Goal: Transaction & Acquisition: Book appointment/travel/reservation

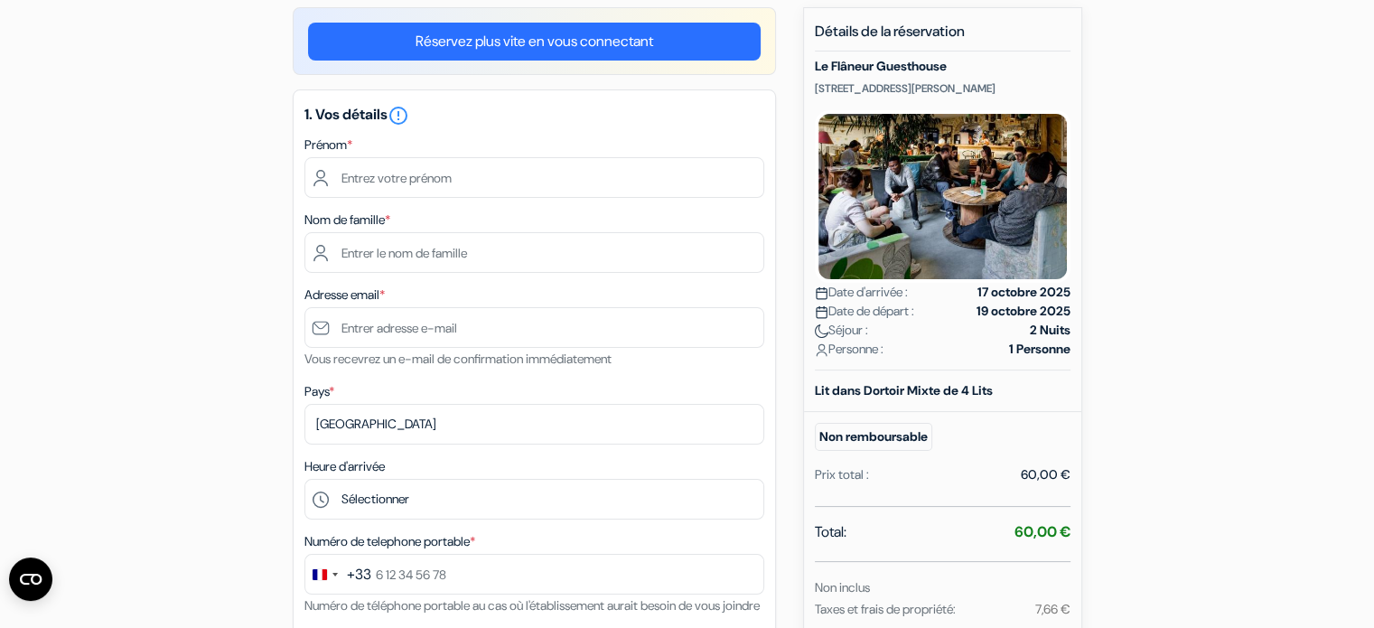
scroll to position [111, 0]
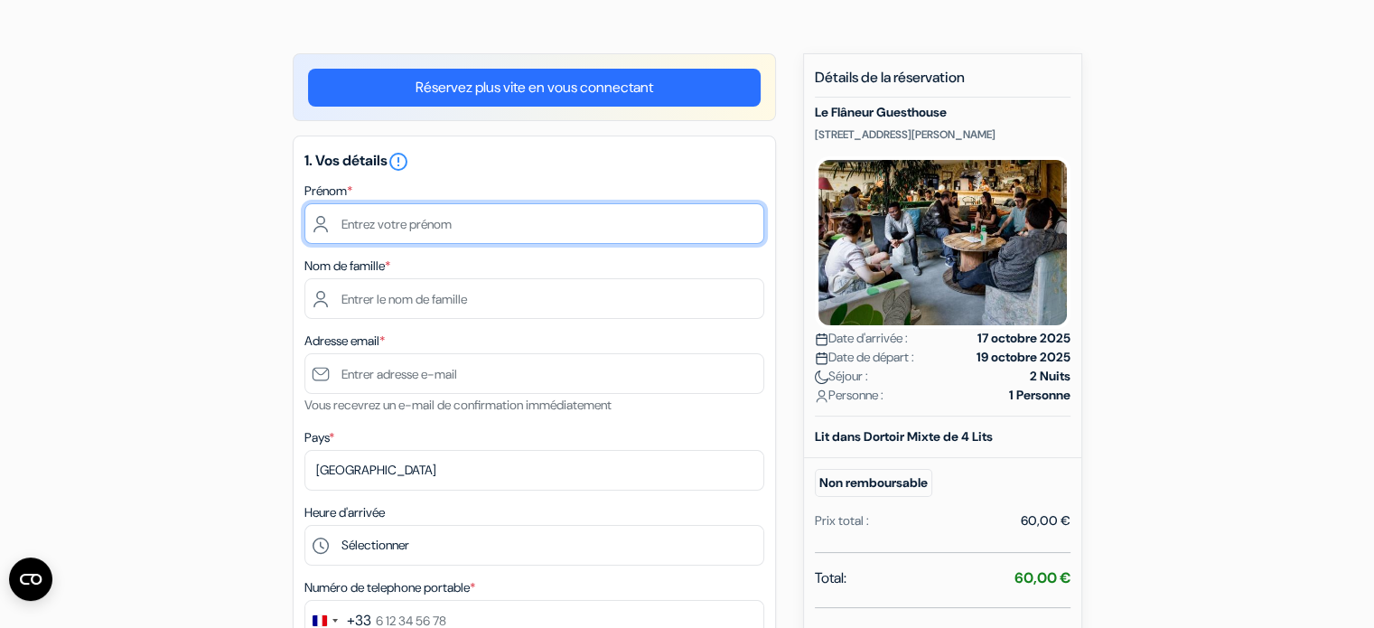
click at [507, 219] on input "text" at bounding box center [534, 223] width 460 height 41
type input "M"
type input "Reda"
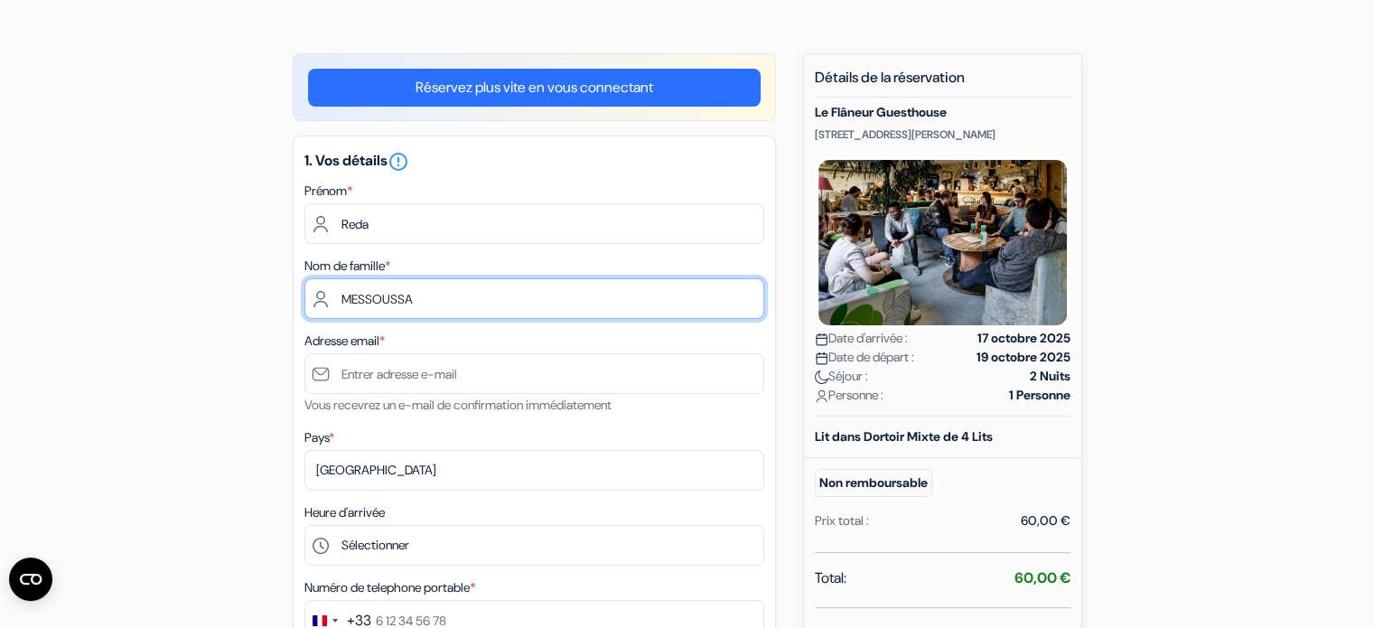
type input "MESSOUSSA"
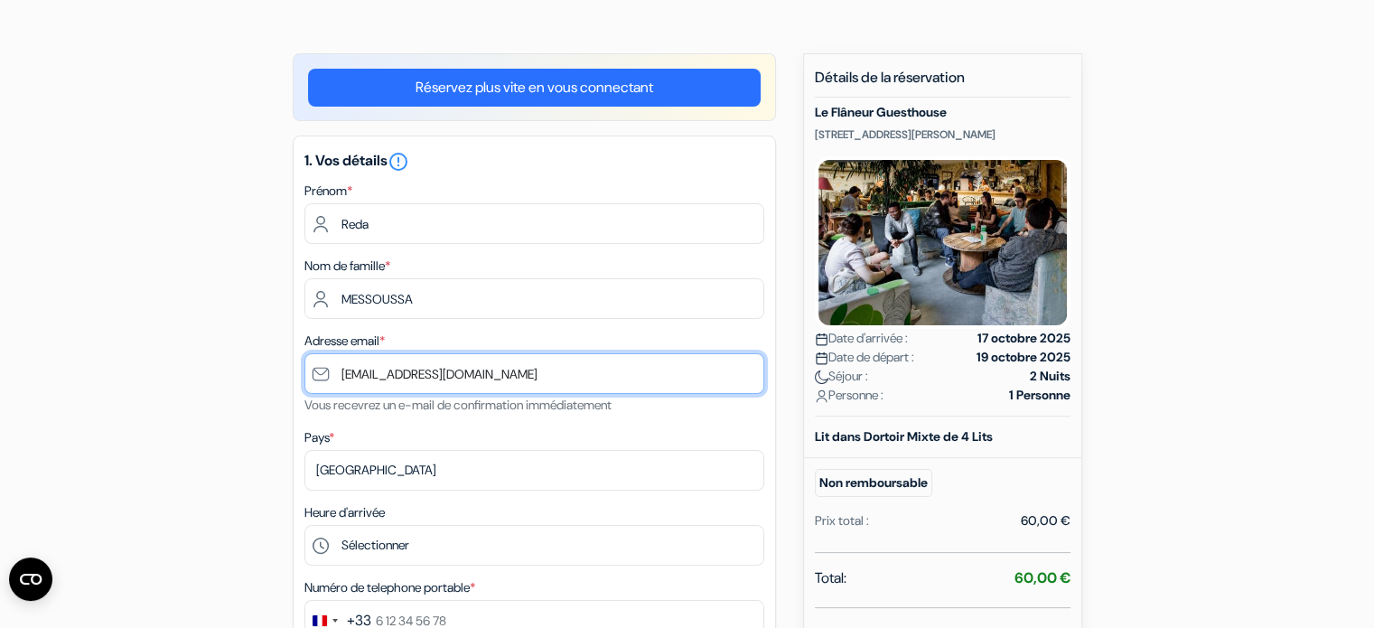
type input "[EMAIL_ADDRESS][DOMAIN_NAME]"
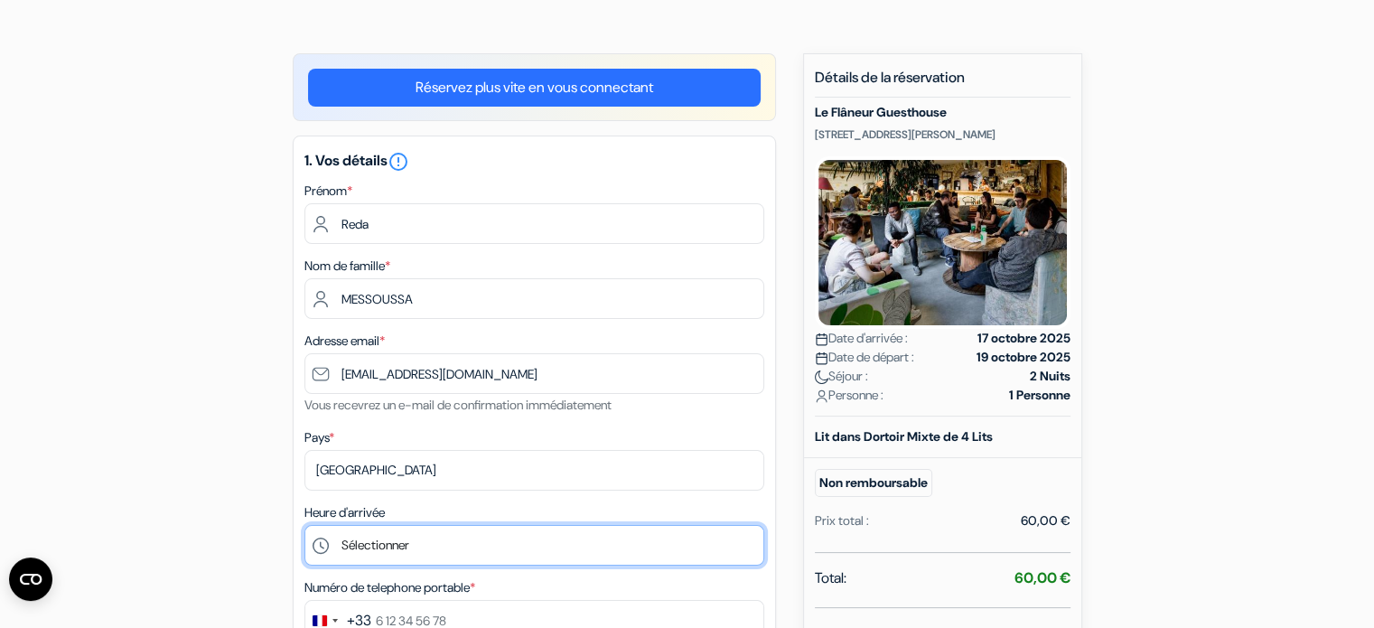
click at [434, 551] on select "Sélectionner 15:00 16:00 17:00 18:00 19:00 20:00 21:00 22:00 23:00" at bounding box center [534, 545] width 460 height 41
select select "15"
click at [304, 526] on select "Sélectionner 15:00 16:00 17:00 18:00 19:00 20:00 21:00 22:00 23:00" at bounding box center [534, 545] width 460 height 41
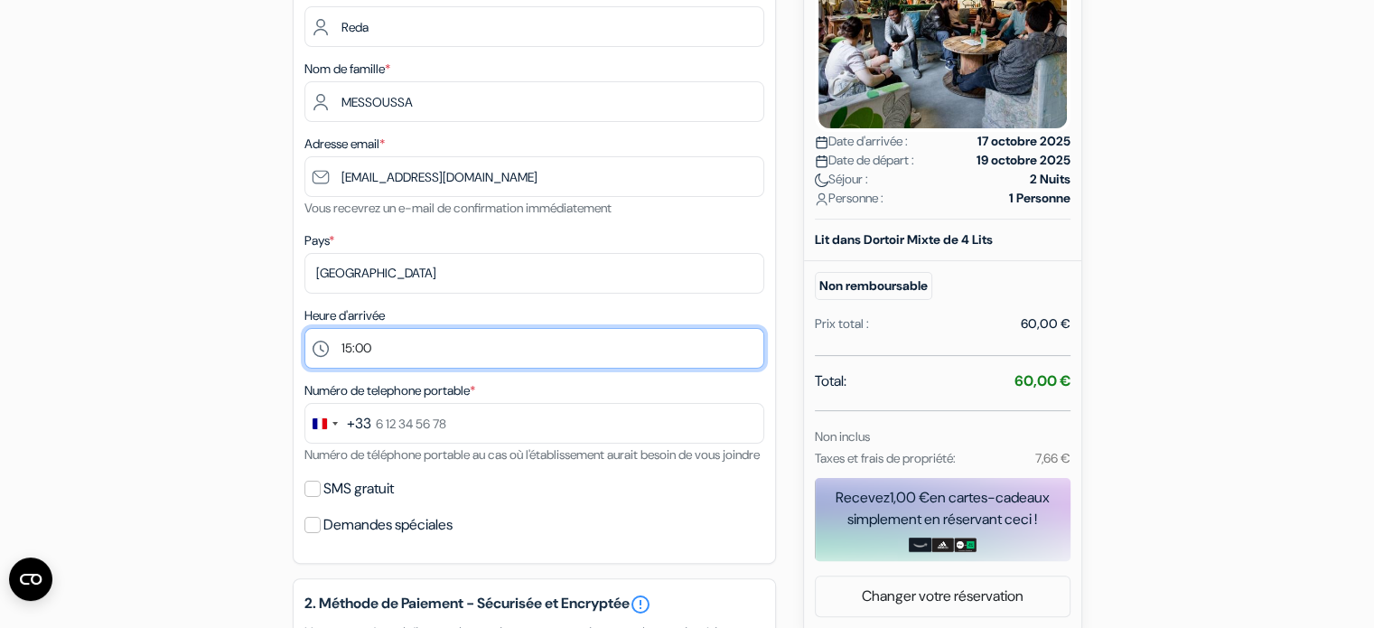
scroll to position [533, 0]
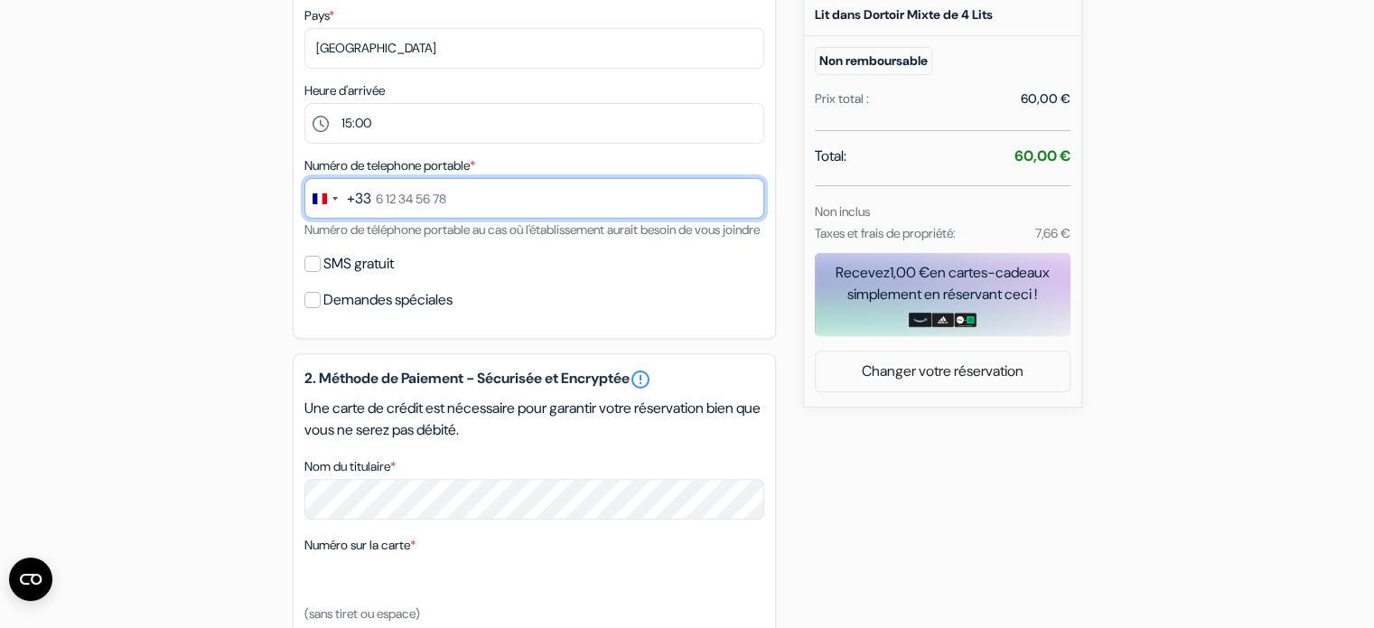
click at [397, 193] on input "text" at bounding box center [534, 198] width 460 height 41
type input "0"
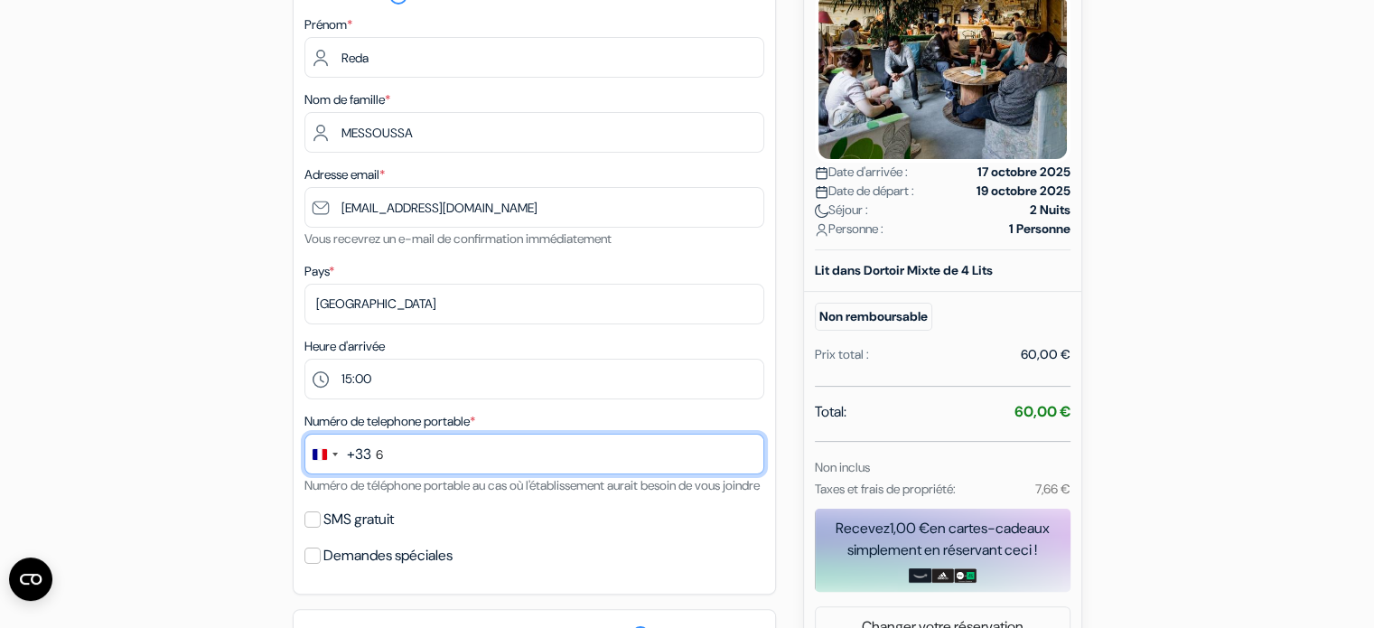
scroll to position [322, 0]
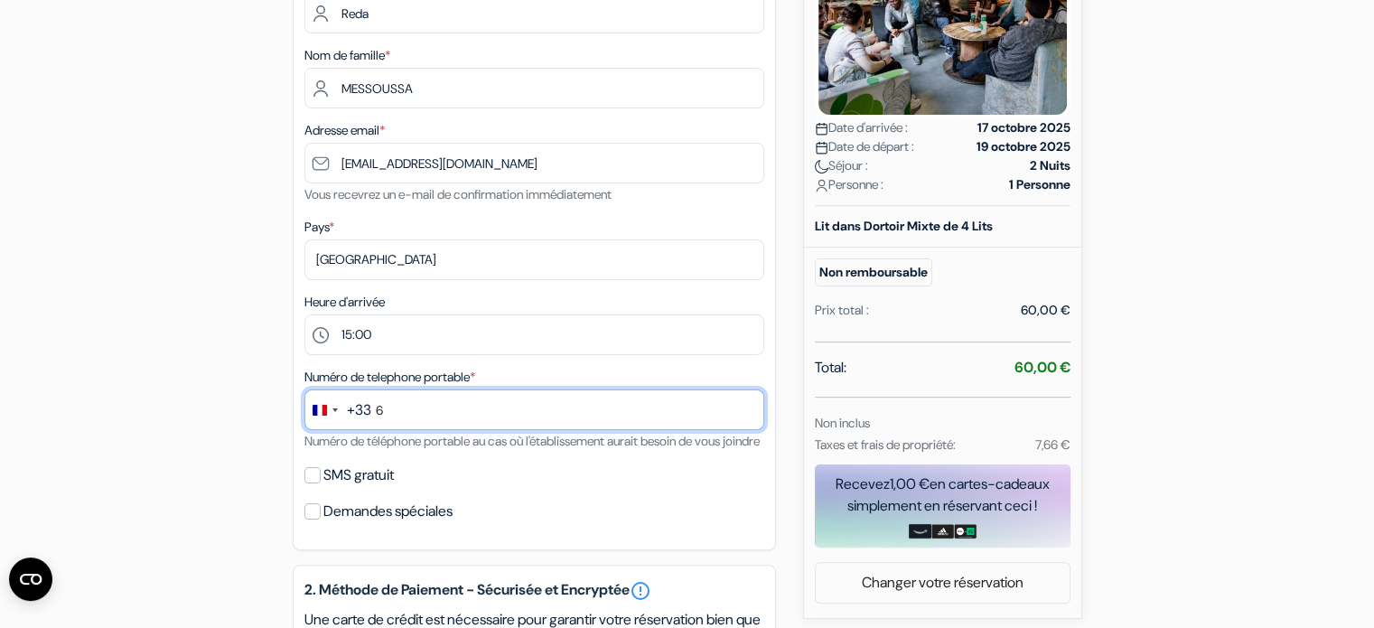
click at [405, 418] on input "6" at bounding box center [534, 409] width 460 height 41
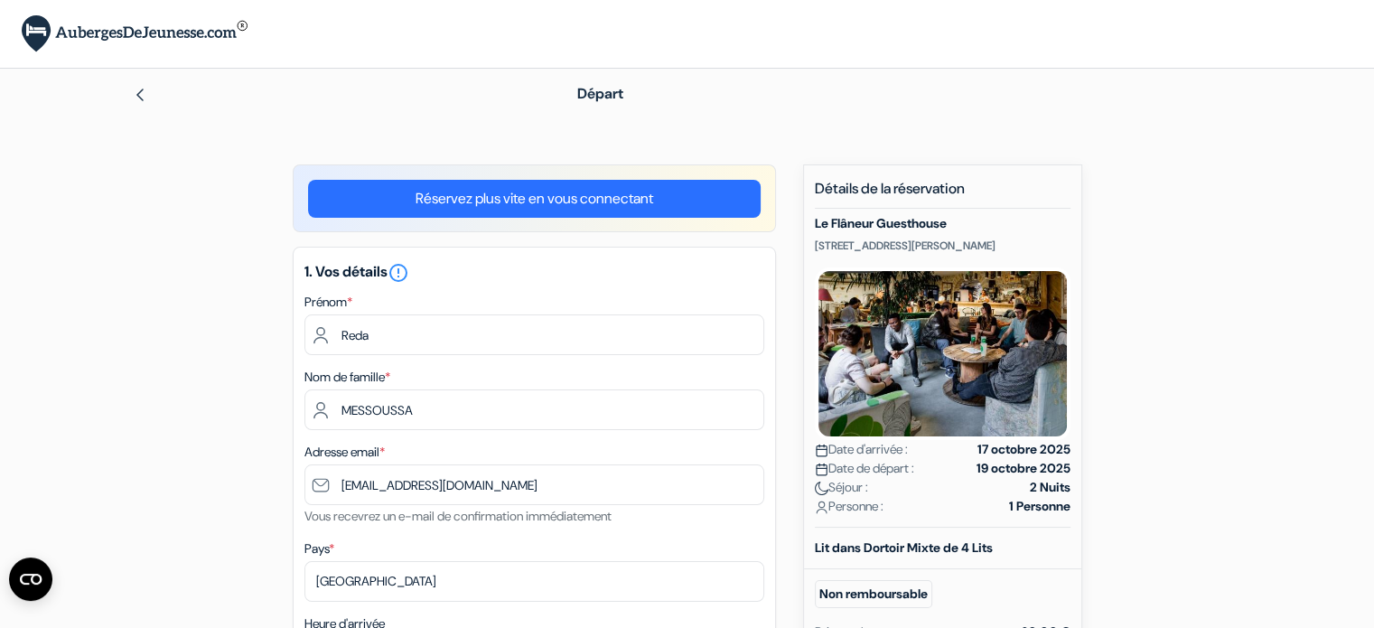
type input "6 41 17 39 12"
click at [1046, 332] on img at bounding box center [943, 353] width 256 height 173
click at [144, 98] on img at bounding box center [140, 95] width 14 height 14
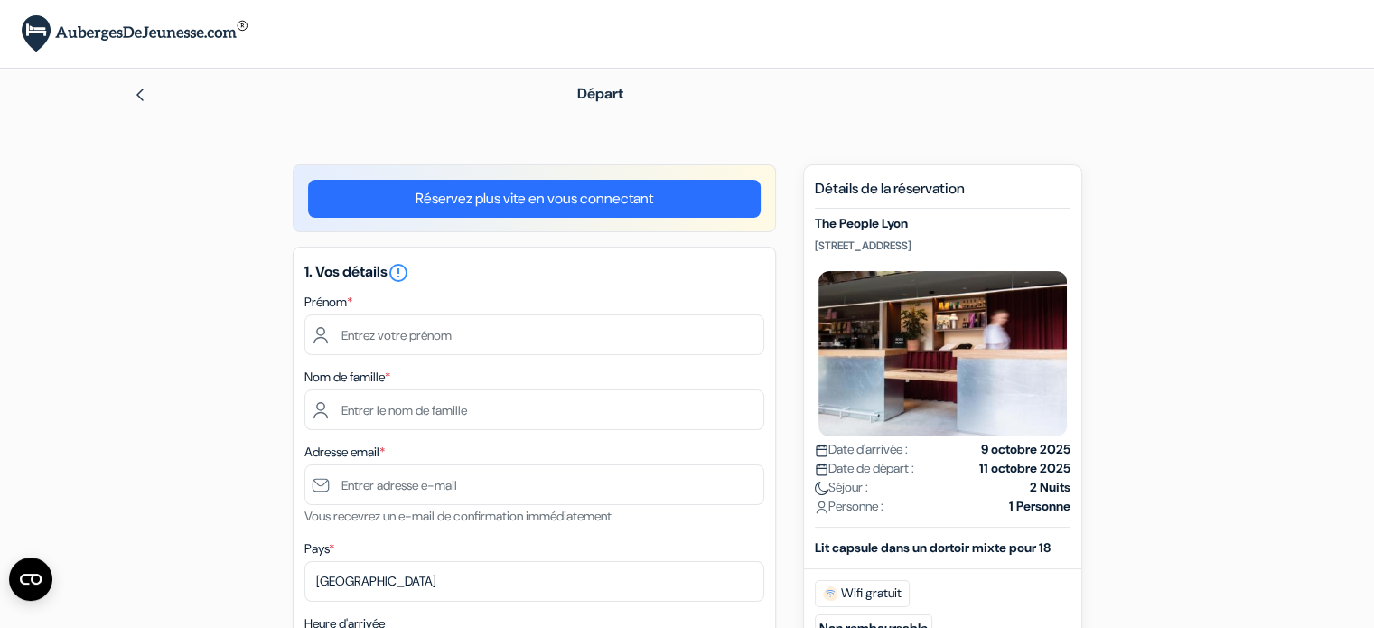
click at [464, 309] on div "Prénom *" at bounding box center [534, 323] width 460 height 64
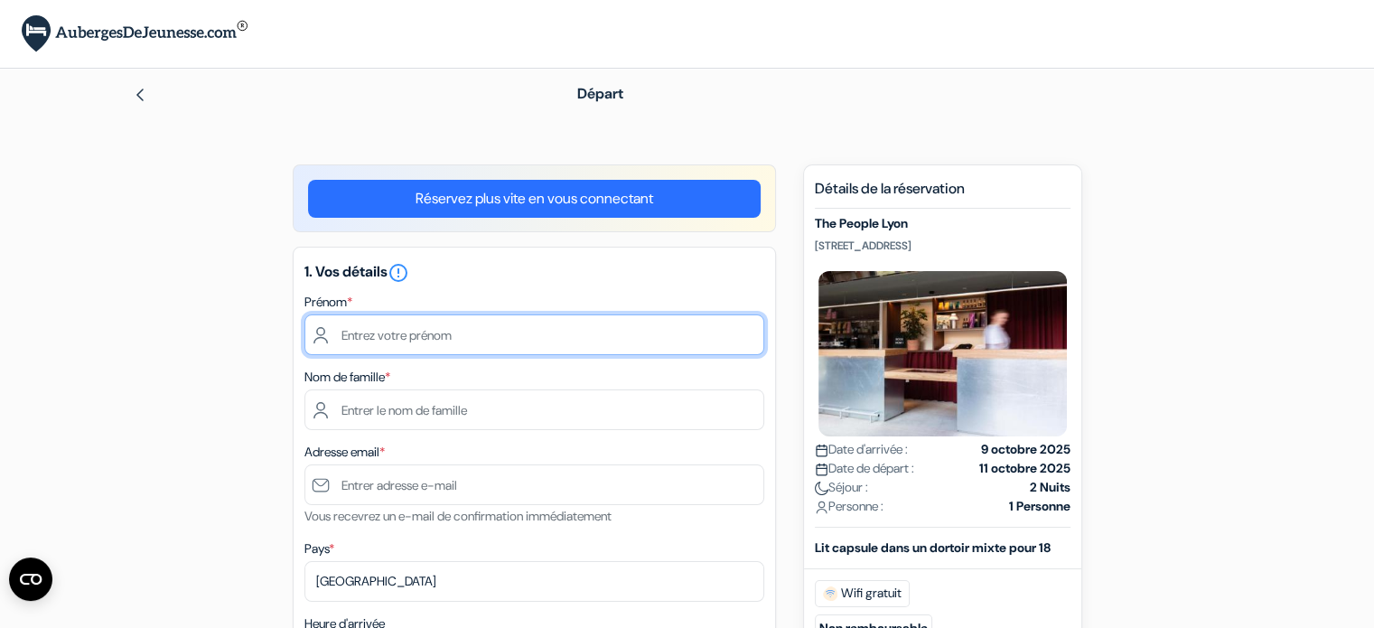
click at [444, 319] on input "text" at bounding box center [534, 334] width 460 height 41
type input "Reda"
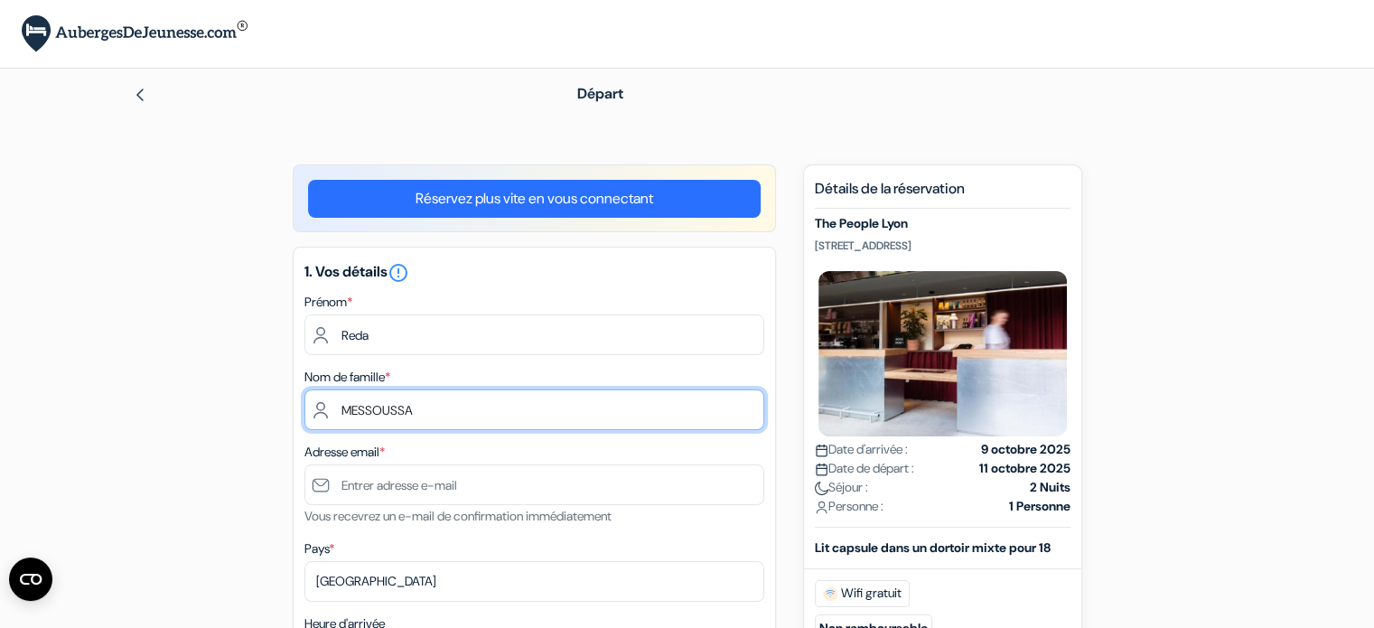
type input "MESSOUSSA"
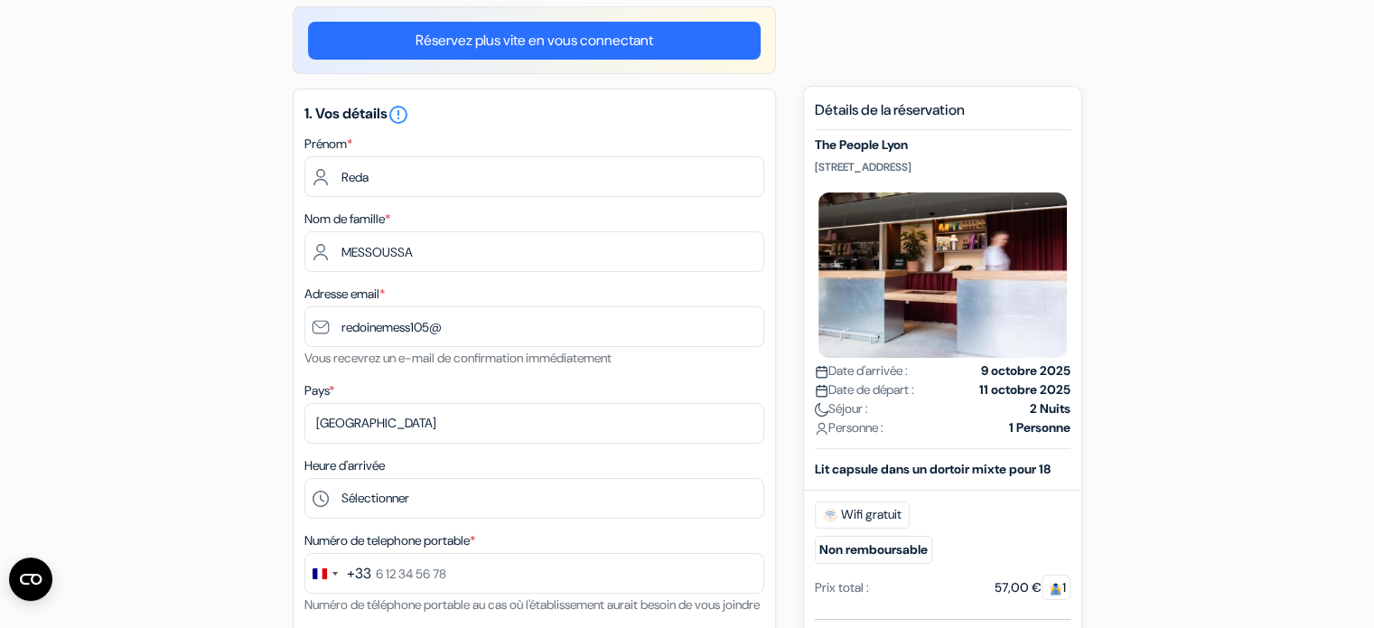
scroll to position [57, 0]
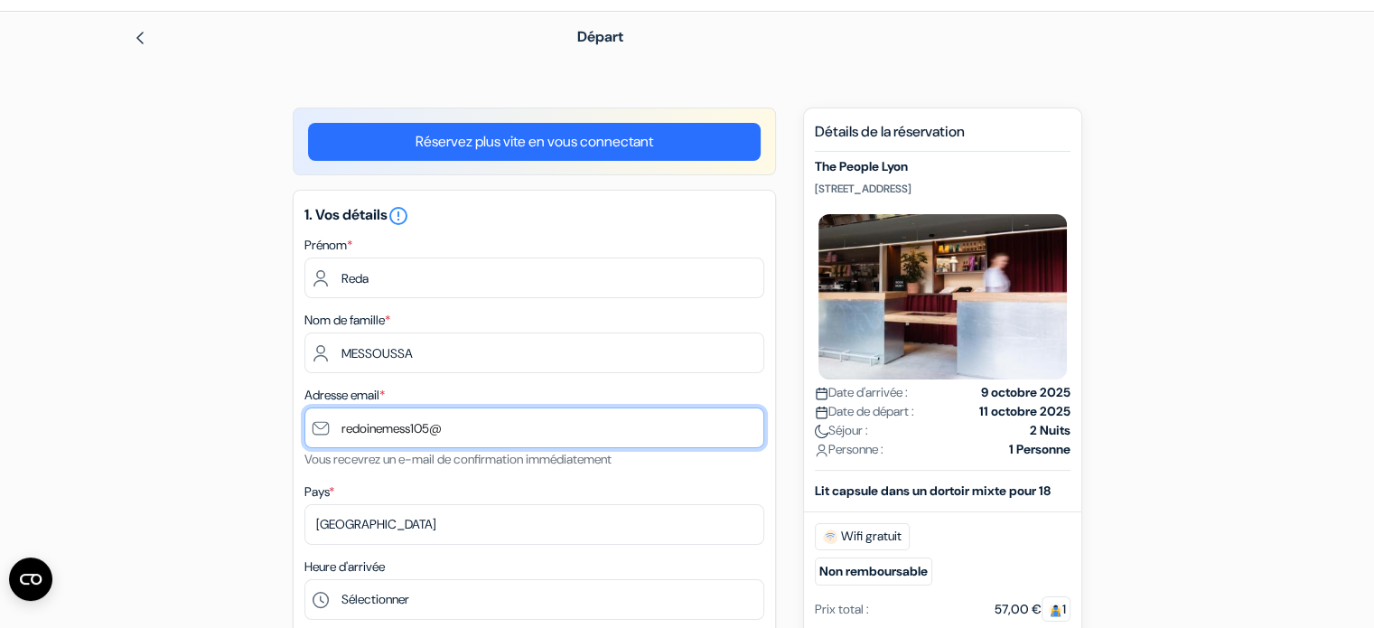
click at [449, 426] on input "redoinemess105@" at bounding box center [534, 427] width 460 height 41
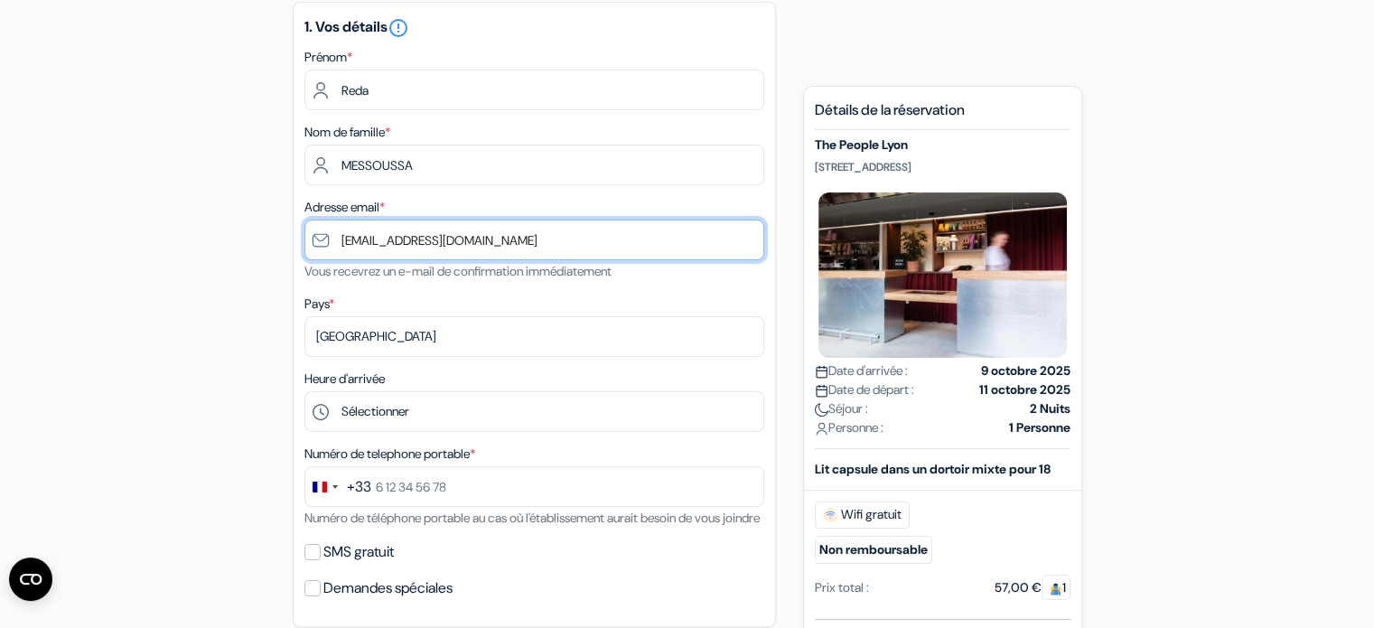
scroll to position [267, 0]
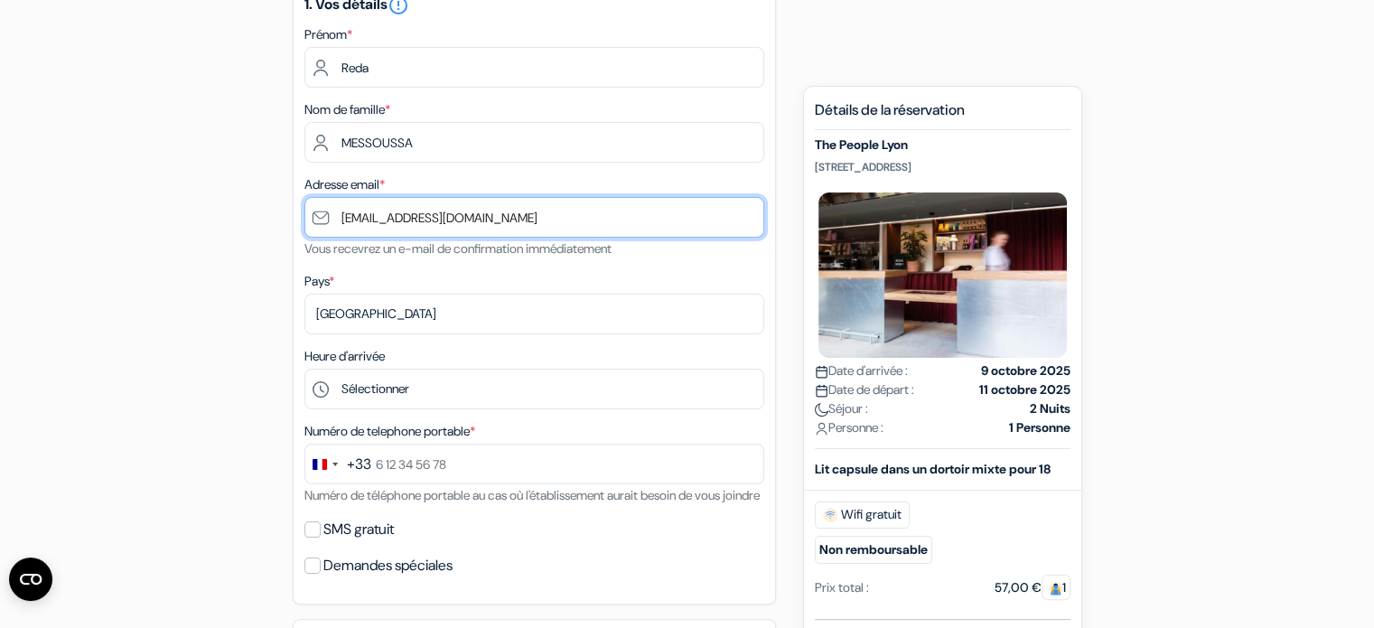
type input "[EMAIL_ADDRESS][DOMAIN_NAME]"
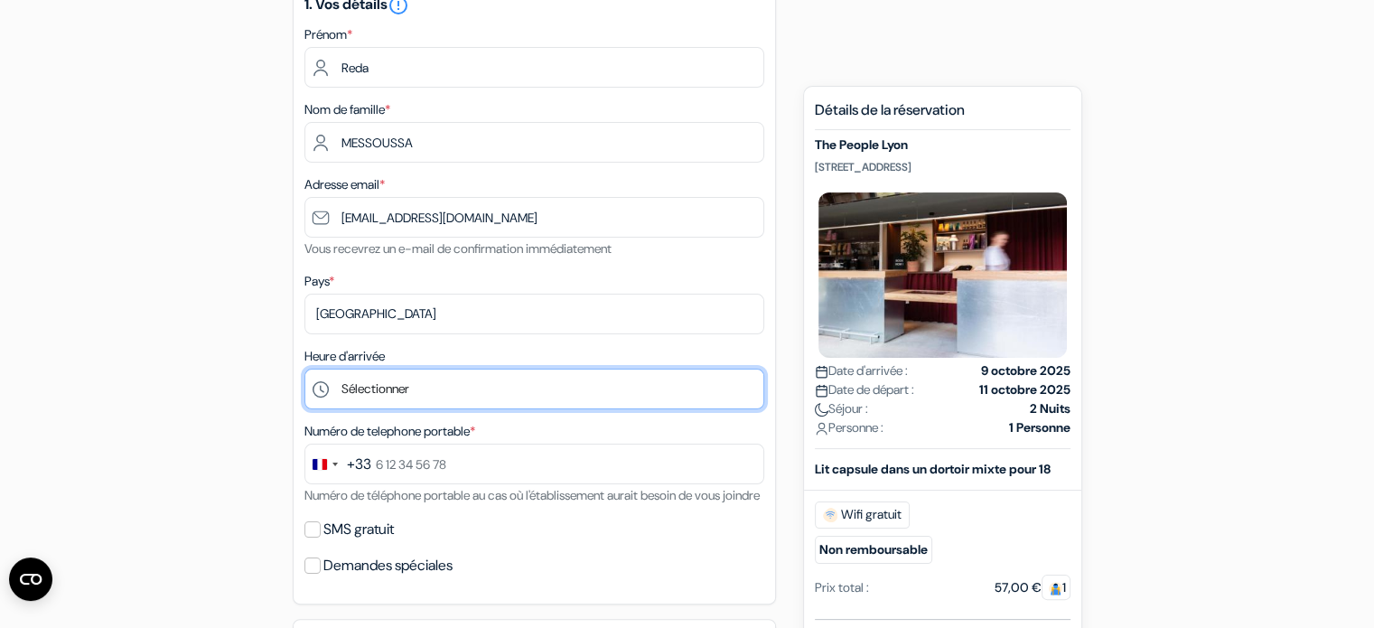
click at [435, 383] on select "Sélectionner 1:00 2:00 3:00 4:00 5:00 6:00 7:00 8:00 9:00 10:00 11:00 12:00 13:…" at bounding box center [534, 389] width 460 height 41
select select "14"
click at [304, 369] on select "Sélectionner 1:00 2:00 3:00 4:00 5:00 6:00 7:00 8:00 9:00 10:00 11:00 12:00 13:…" at bounding box center [534, 389] width 460 height 41
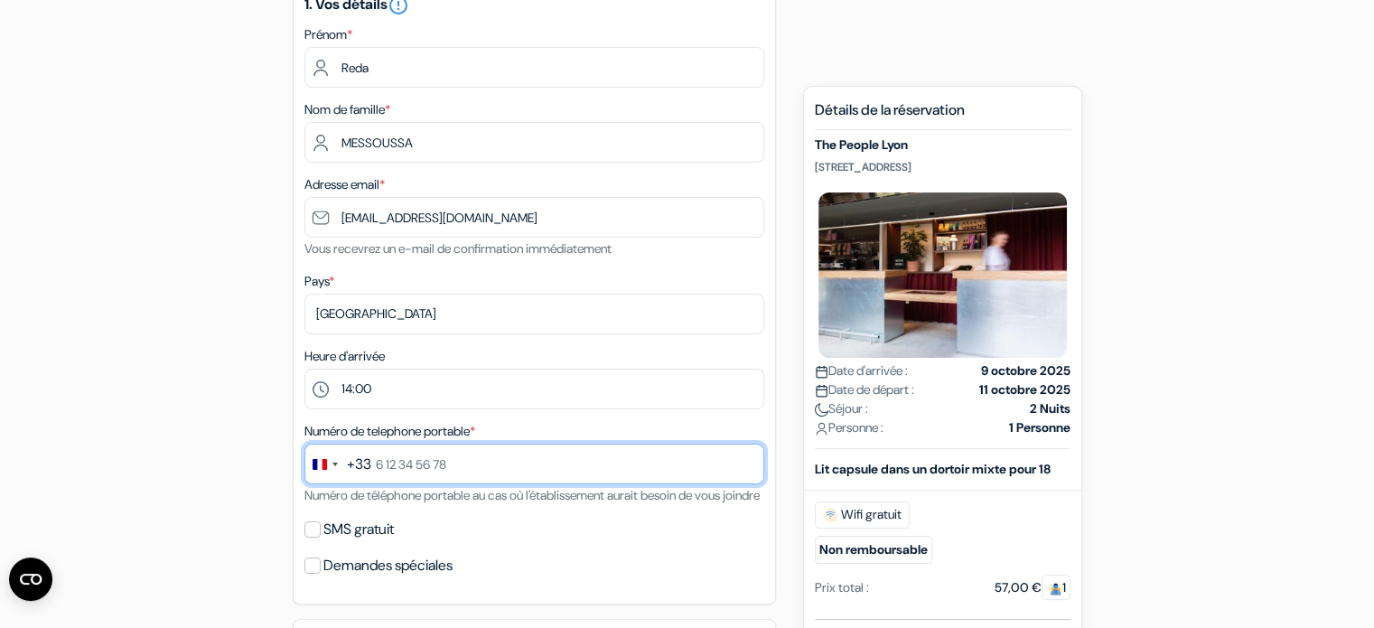
click at [499, 476] on input "text" at bounding box center [534, 464] width 460 height 41
type input "0"
click at [440, 452] on input "6 41" at bounding box center [534, 464] width 460 height 41
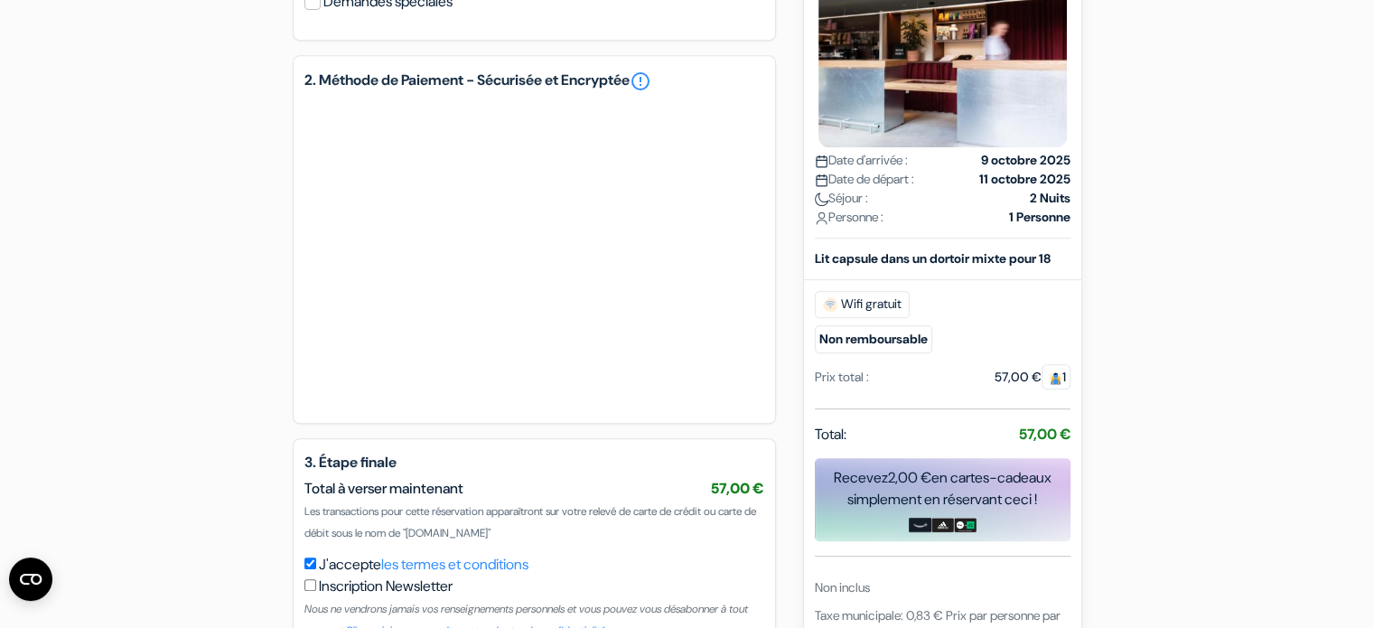
scroll to position [900, 0]
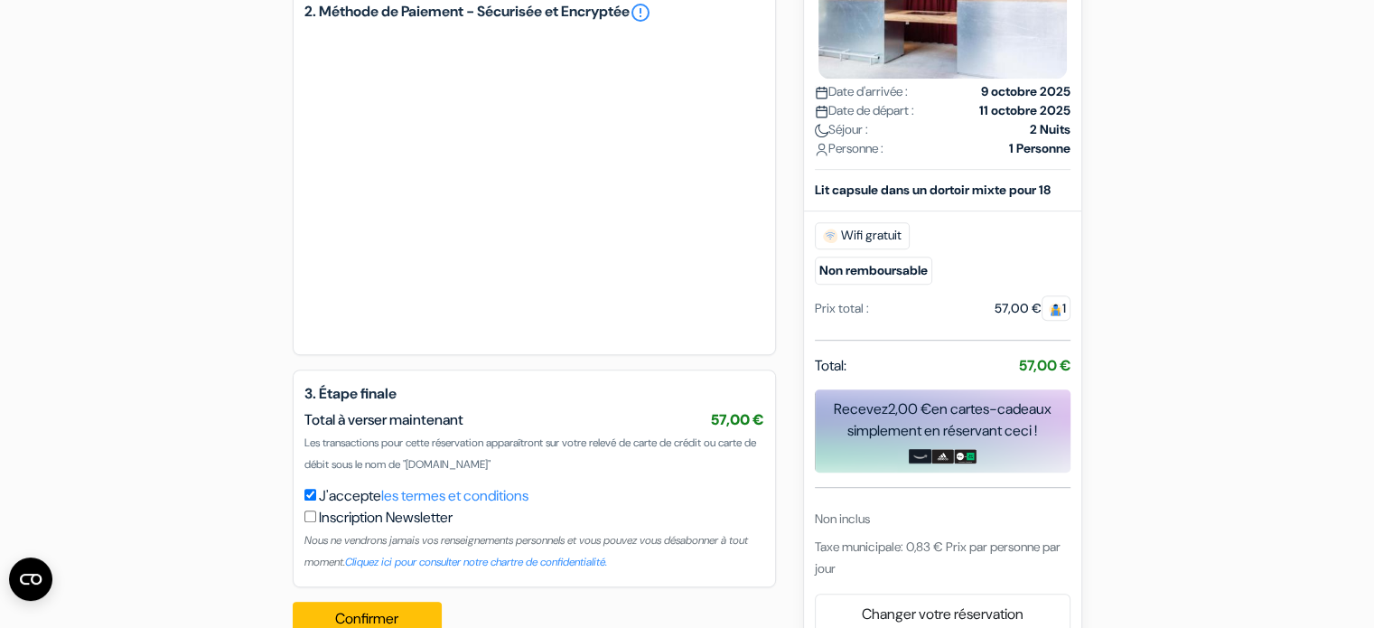
type input "6 41 17 39 12"
drag, startPoint x: 990, startPoint y: 331, endPoint x: 1060, endPoint y: 324, distance: 69.8
click at [1060, 318] on div "57,00 € 1" at bounding box center [1033, 308] width 76 height 19
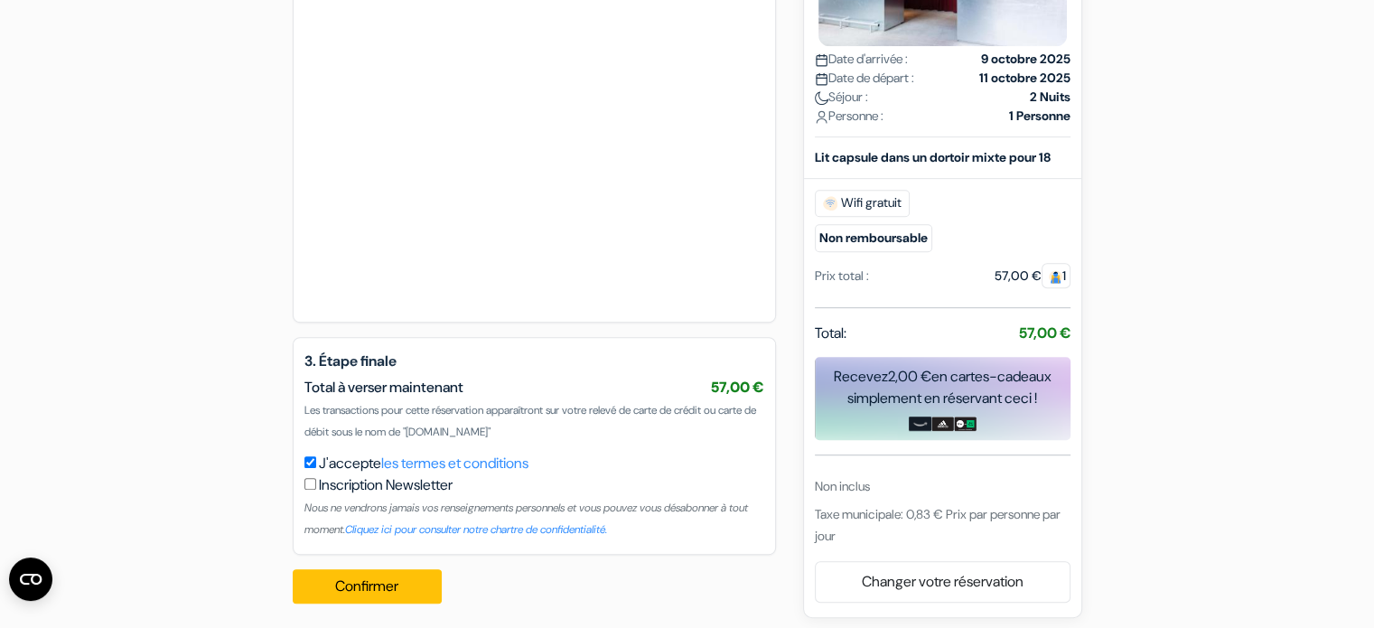
scroll to position [962, 0]
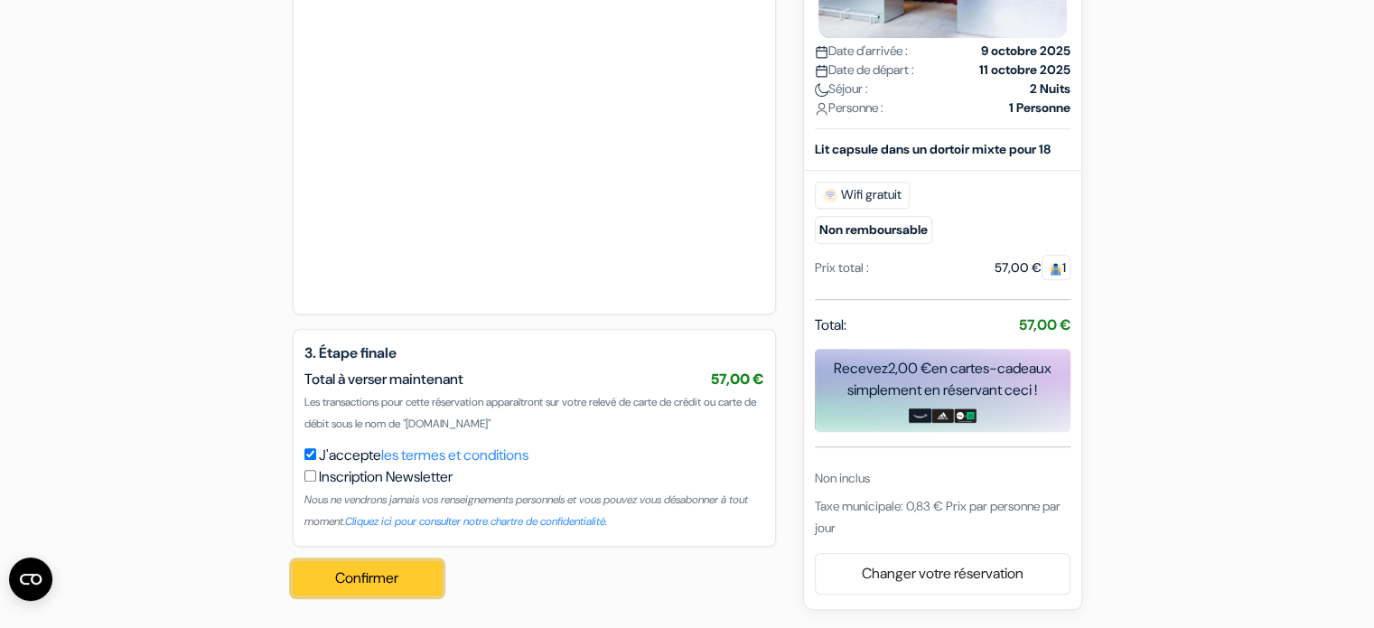
click at [383, 592] on button "Confirmer Loading..." at bounding box center [368, 578] width 150 height 34
